Goal: Entertainment & Leisure: Browse casually

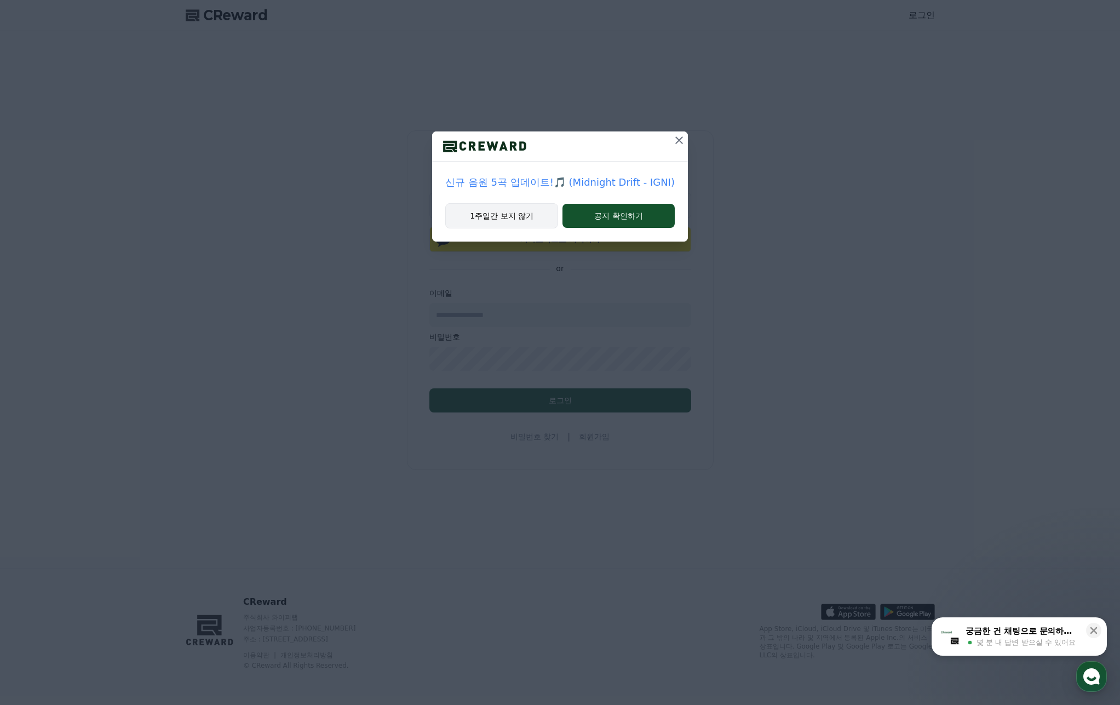
click at [498, 208] on button "1주일간 보지 않기" at bounding box center [501, 215] width 113 height 25
click at [498, 208] on button "1주일간 보지 않기" at bounding box center [511, 215] width 95 height 25
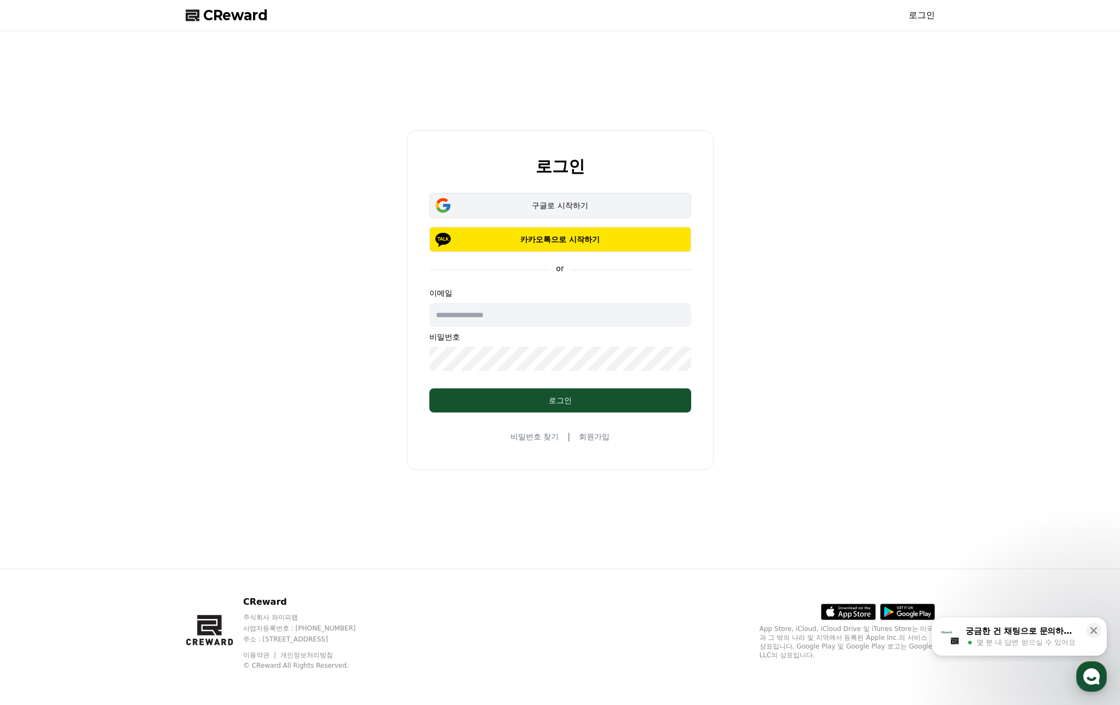
click at [538, 207] on div "구글로 시작하기" at bounding box center [560, 205] width 230 height 11
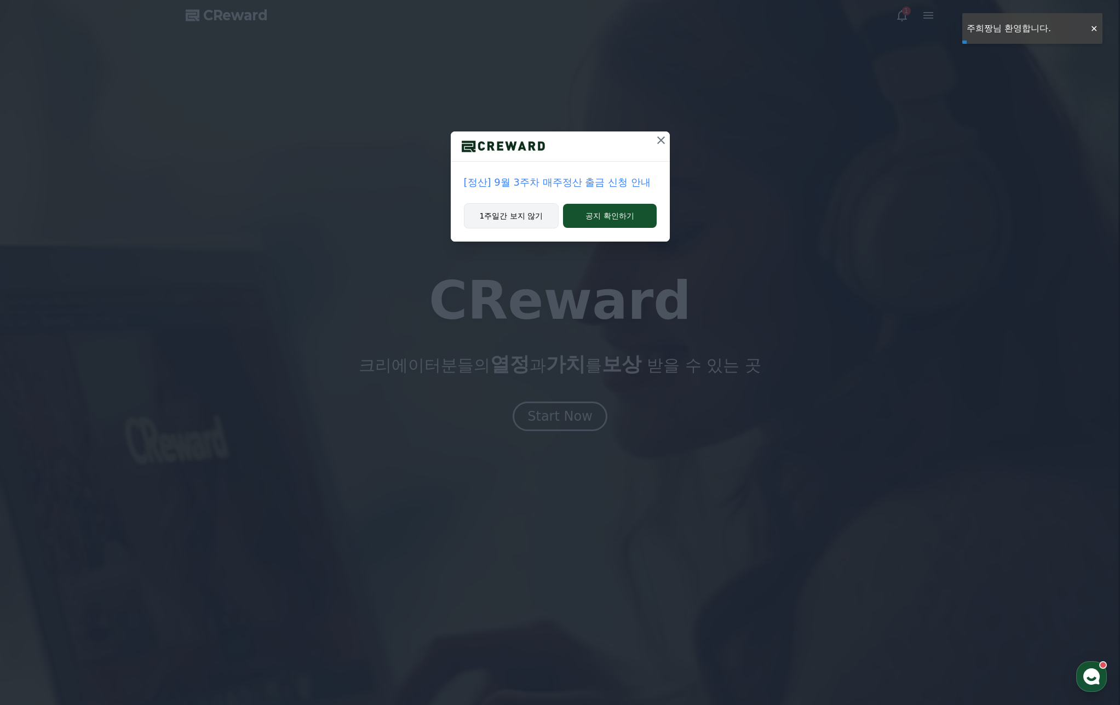
click at [520, 221] on button "1주일간 보지 않기" at bounding box center [511, 215] width 95 height 25
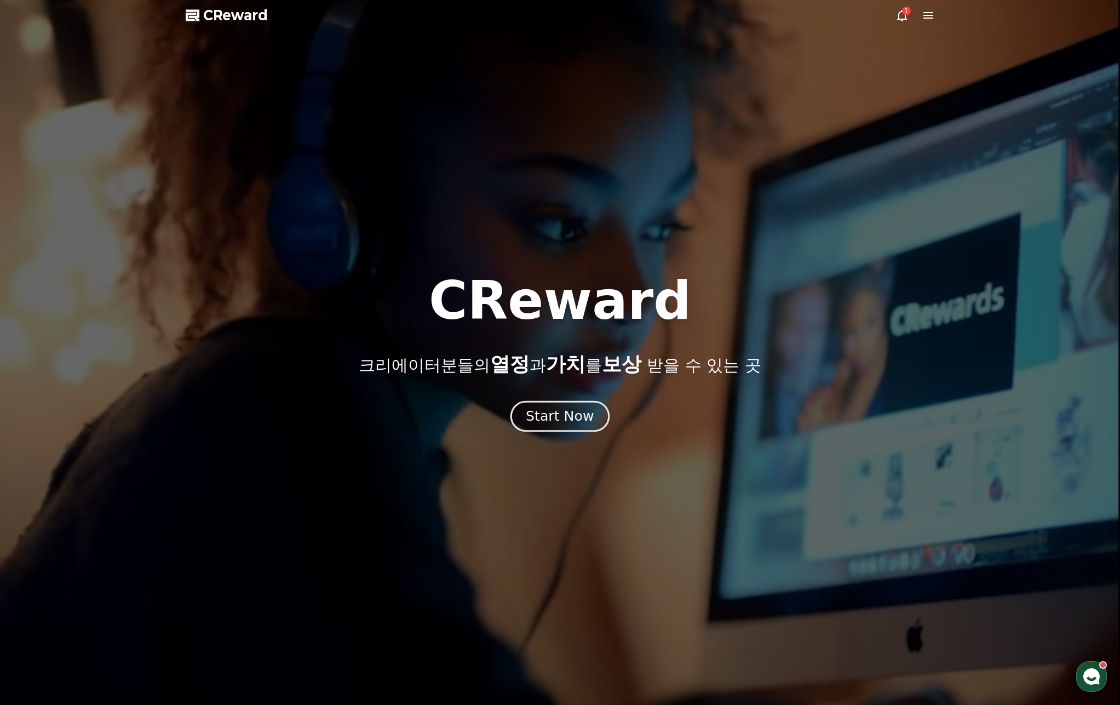
click at [574, 405] on button "Start Now" at bounding box center [559, 415] width 99 height 31
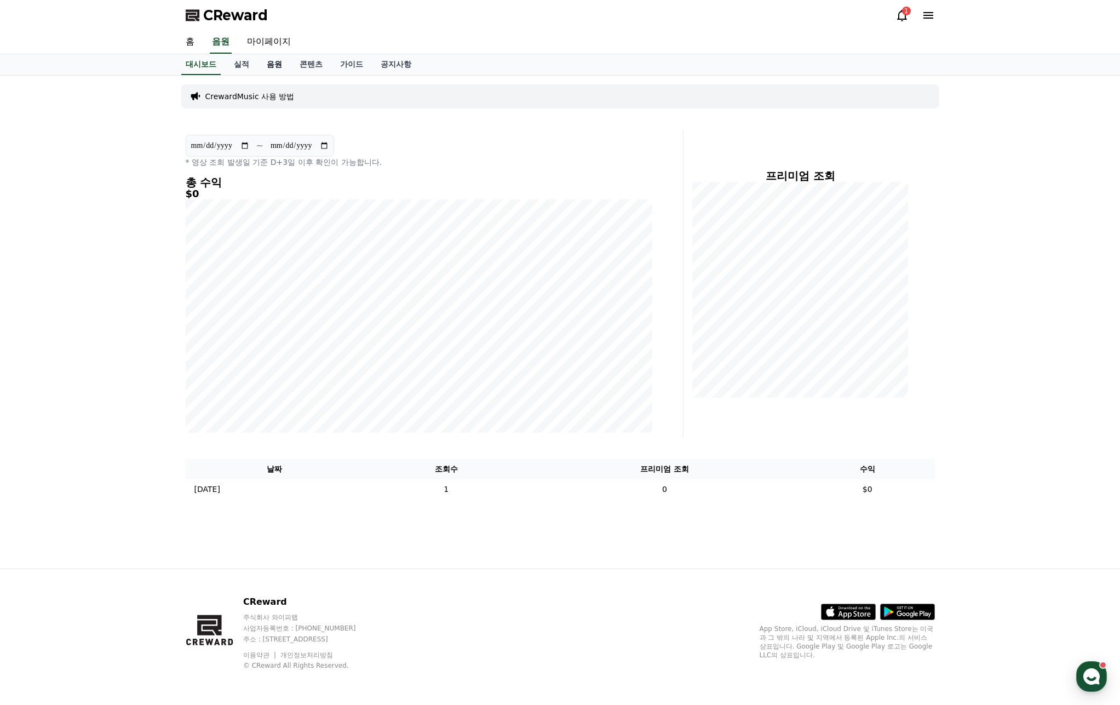
click at [271, 64] on link "음원" at bounding box center [274, 64] width 33 height 21
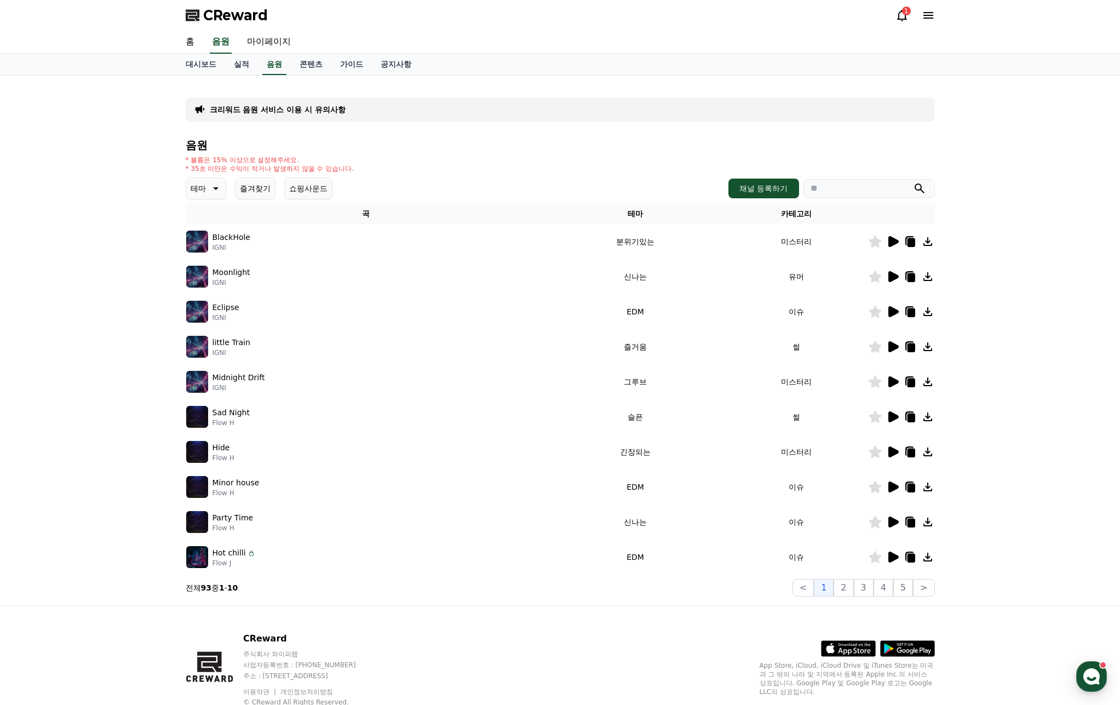
click at [218, 185] on icon at bounding box center [214, 188] width 13 height 13
click at [215, 310] on button "신나는" at bounding box center [203, 306] width 32 height 24
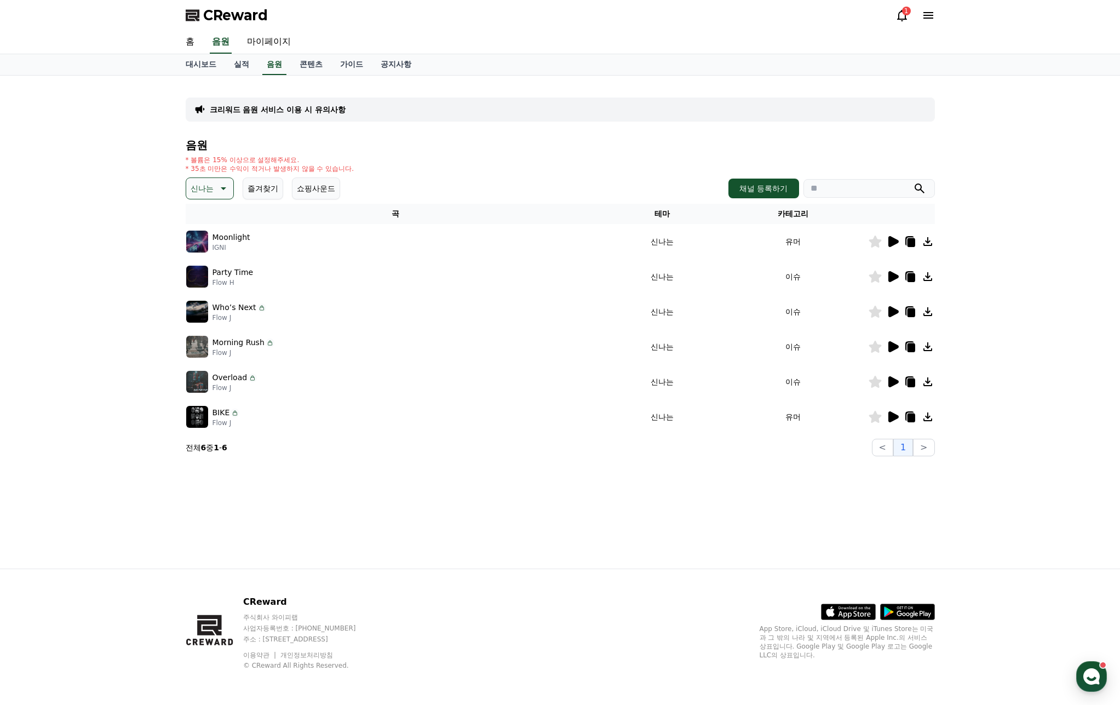
click at [897, 242] on icon at bounding box center [893, 241] width 10 height 11
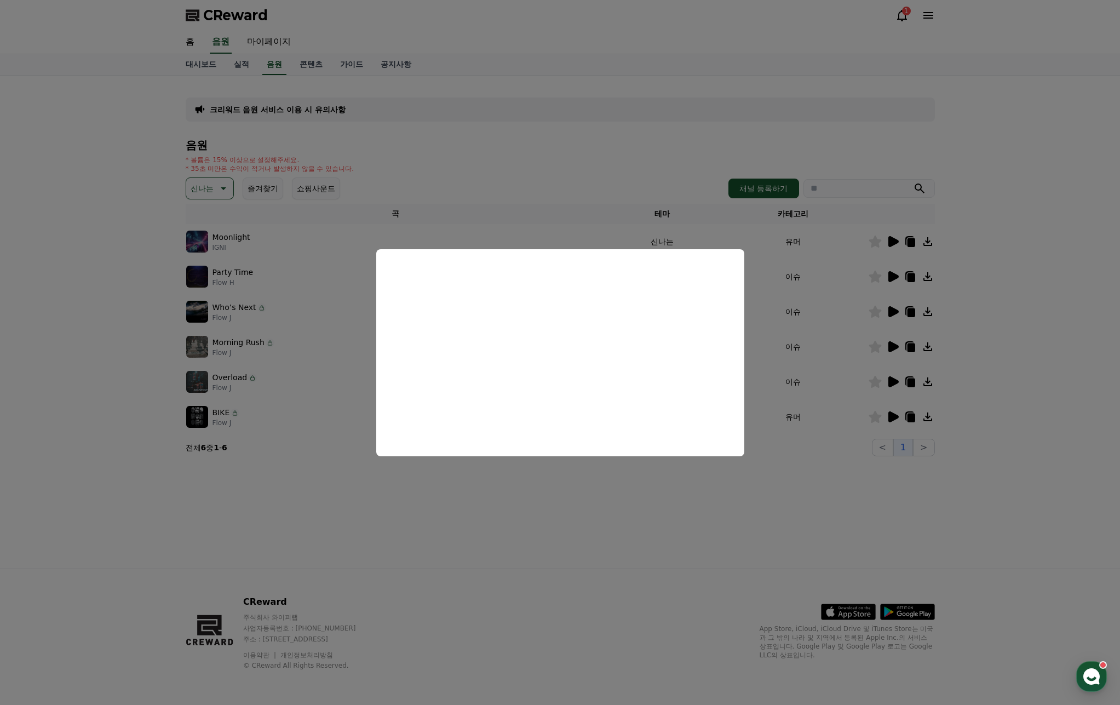
click at [720, 548] on button "close modal" at bounding box center [560, 352] width 1120 height 705
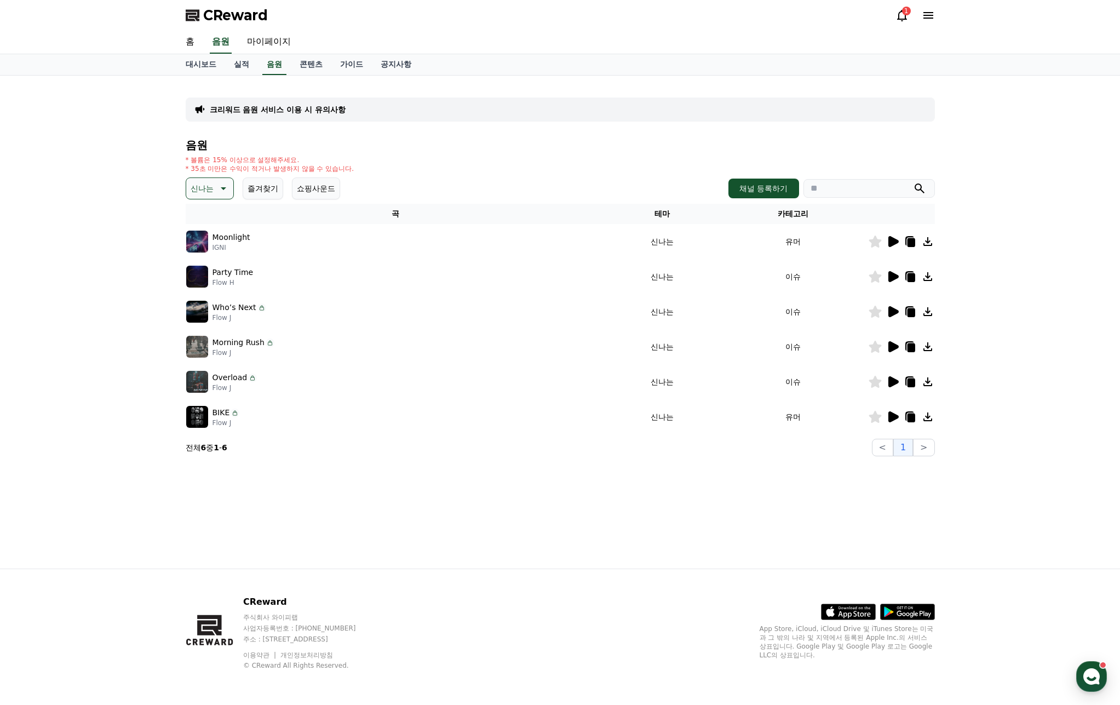
click at [893, 277] on icon at bounding box center [893, 276] width 10 height 11
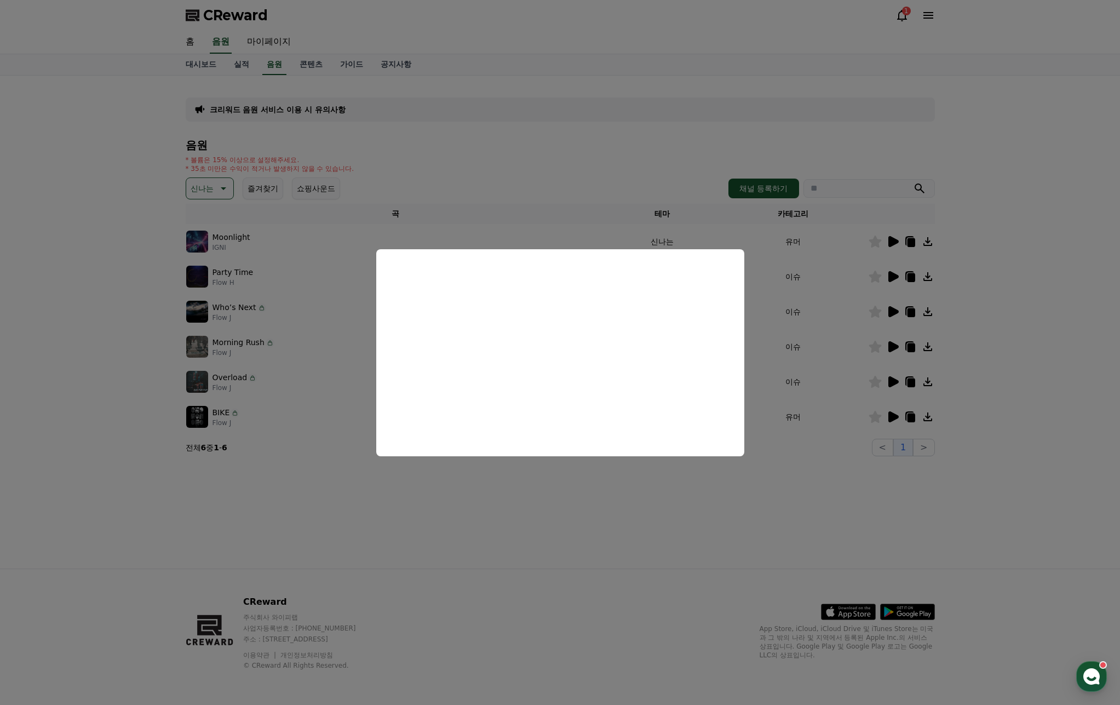
click at [756, 485] on button "close modal" at bounding box center [560, 352] width 1120 height 705
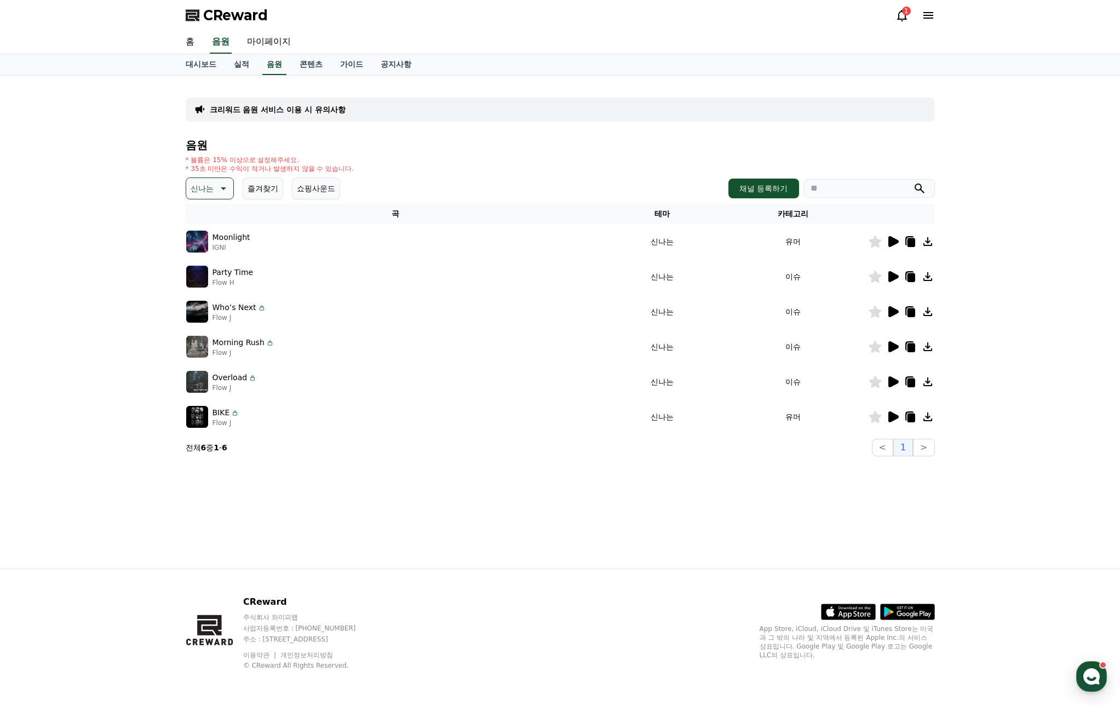
click at [912, 276] on icon at bounding box center [911, 277] width 8 height 9
